Goal: Transaction & Acquisition: Book appointment/travel/reservation

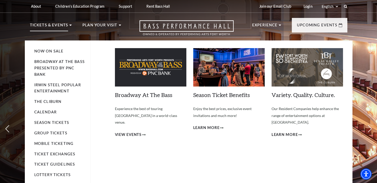
click at [64, 24] on p "Tickets & Events" at bounding box center [49, 26] width 38 height 9
click at [51, 112] on link "Calendar" at bounding box center [45, 112] width 22 height 4
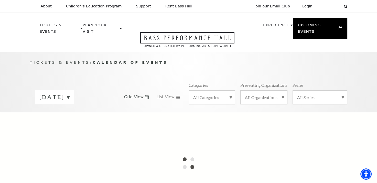
click at [70, 93] on label "[DATE]" at bounding box center [54, 97] width 30 height 8
click at [70, 102] on label "[DATE]" at bounding box center [54, 107] width 30 height 11
click at [70, 93] on label "[DATE]" at bounding box center [54, 97] width 30 height 8
click at [70, 102] on label "[DATE]" at bounding box center [54, 107] width 30 height 11
click at [84, 101] on div "[DATE] Grid View List View Categories All Categories Presenting Organizations A…" at bounding box center [188, 96] width 317 height 29
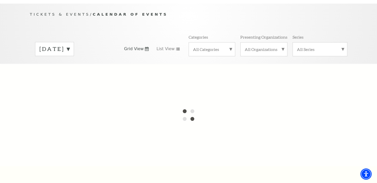
scroll to position [51, 0]
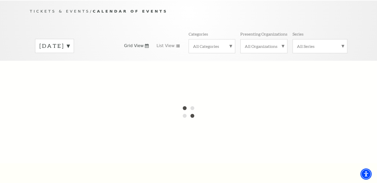
click at [228, 43] on label "All Categories" at bounding box center [212, 45] width 38 height 5
click at [204, 50] on label "Broadway" at bounding box center [212, 54] width 38 height 8
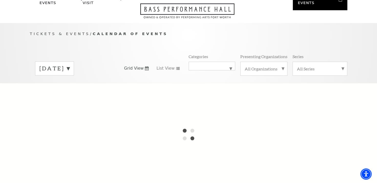
scroll to position [0, 0]
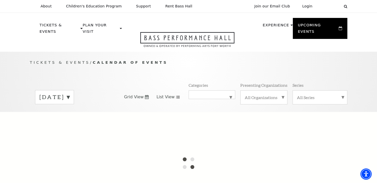
click at [172, 94] on link "List View" at bounding box center [168, 97] width 24 height 6
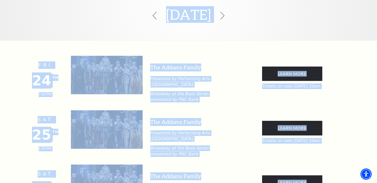
scroll to position [147, 0]
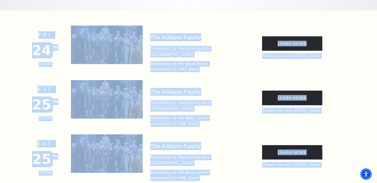
click at [221, 80] on div "[DATE] 1:30 PM The Addams Family Presented by Performing Arts [GEOGRAPHIC_DATA]…" at bounding box center [188, 103] width 317 height 47
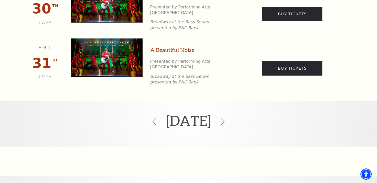
scroll to position [582, 0]
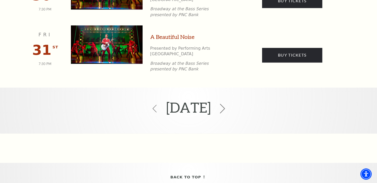
click at [227, 104] on icon at bounding box center [222, 109] width 10 height 10
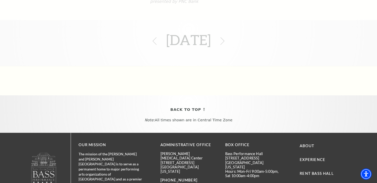
scroll to position [761, 0]
